Goal: Communication & Community: Ask a question

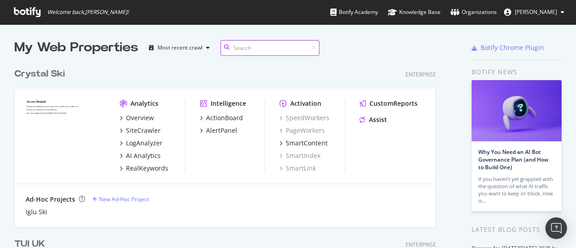
scroll to position [2416, 422]
click at [549, 225] on div "Open Intercom Messenger" at bounding box center [557, 228] width 24 height 24
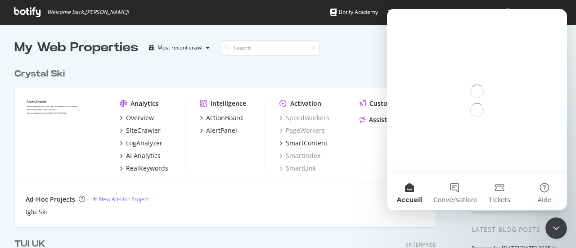
scroll to position [0, 0]
click at [455, 188] on button "Conversations" at bounding box center [454, 192] width 45 height 36
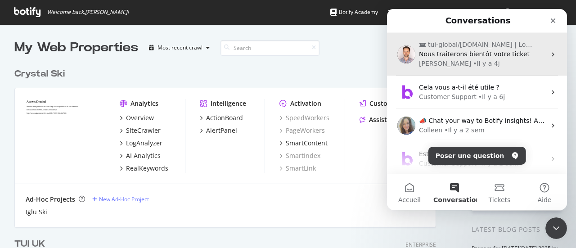
click at [452, 54] on span "Nous traiterons bientôt votre ticket" at bounding box center [474, 53] width 111 height 7
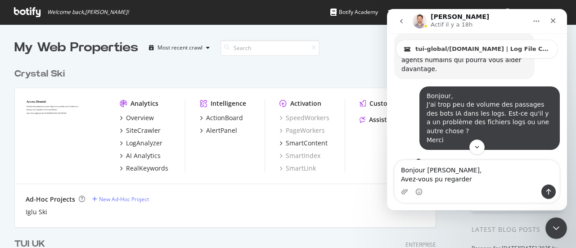
scroll to position [1132, 0]
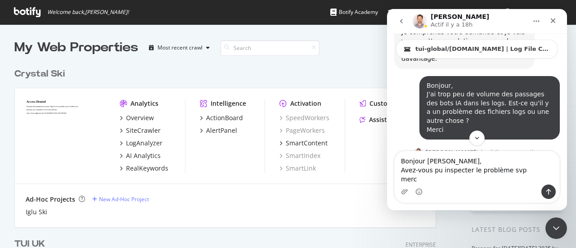
type textarea "Bonjour [PERSON_NAME], Avez-vous pu inspecter le problème svp merci"
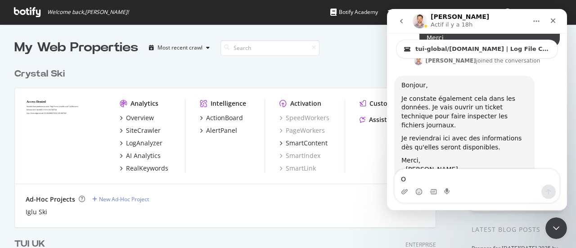
scroll to position [1237, 0]
type textarea "O"
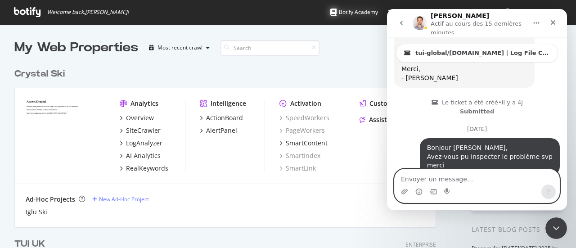
scroll to position [1347, 0]
